Goal: Find specific page/section

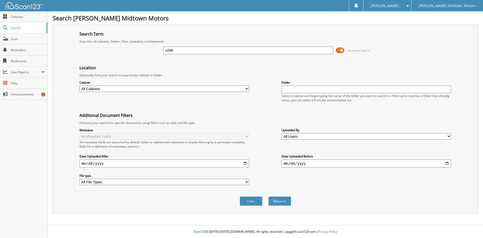
type input "n290"
click at [269, 196] on button "Search" at bounding box center [280, 200] width 23 height 9
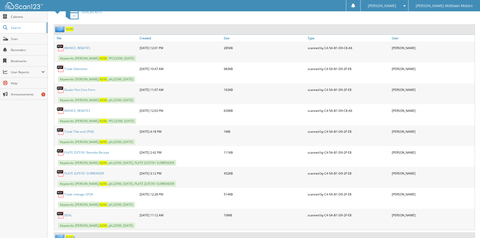
scroll to position [277, 0]
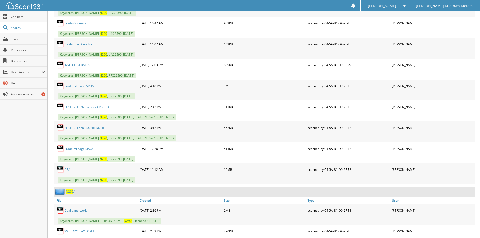
click at [69, 170] on link "DEAL" at bounding box center [68, 169] width 8 height 4
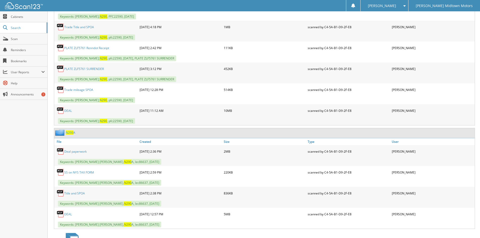
scroll to position [327, 0]
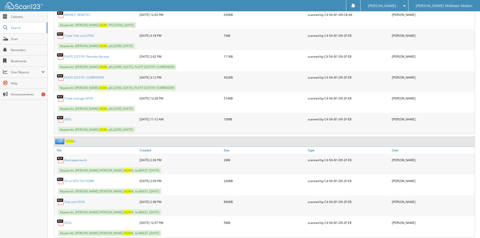
click at [69, 118] on link "DEAL" at bounding box center [68, 119] width 8 height 4
